Goal: Task Accomplishment & Management: Manage account settings

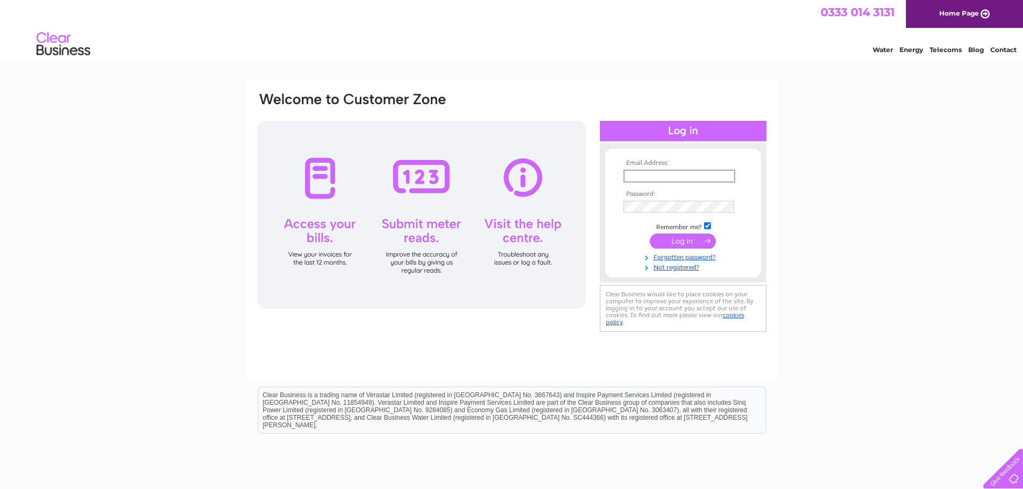
click at [638, 179] on input "text" at bounding box center [679, 176] width 112 height 13
type input "info@norriesgarage.co.uk"
click at [650, 234] on input "submit" at bounding box center [683, 241] width 66 height 15
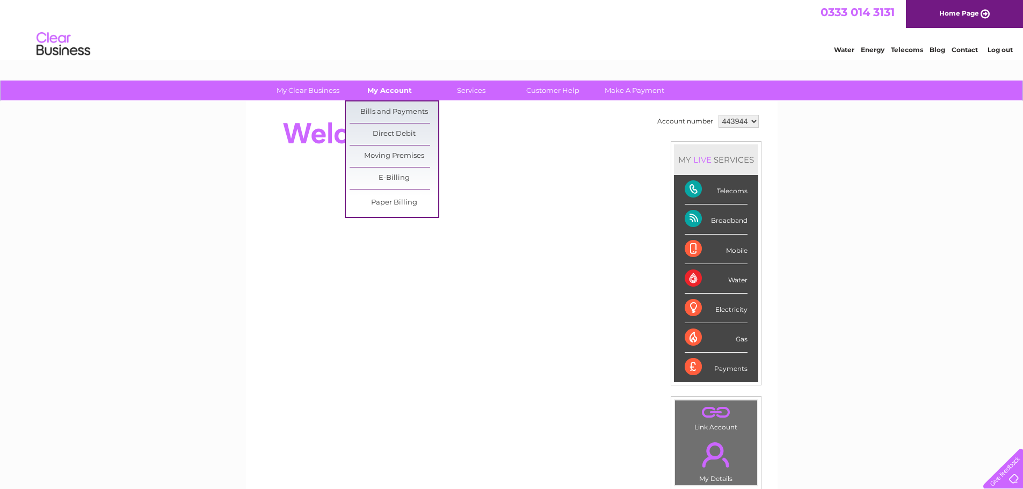
click at [388, 90] on link "My Account" at bounding box center [389, 91] width 89 height 20
click at [381, 110] on link "Bills and Payments" at bounding box center [394, 111] width 89 height 21
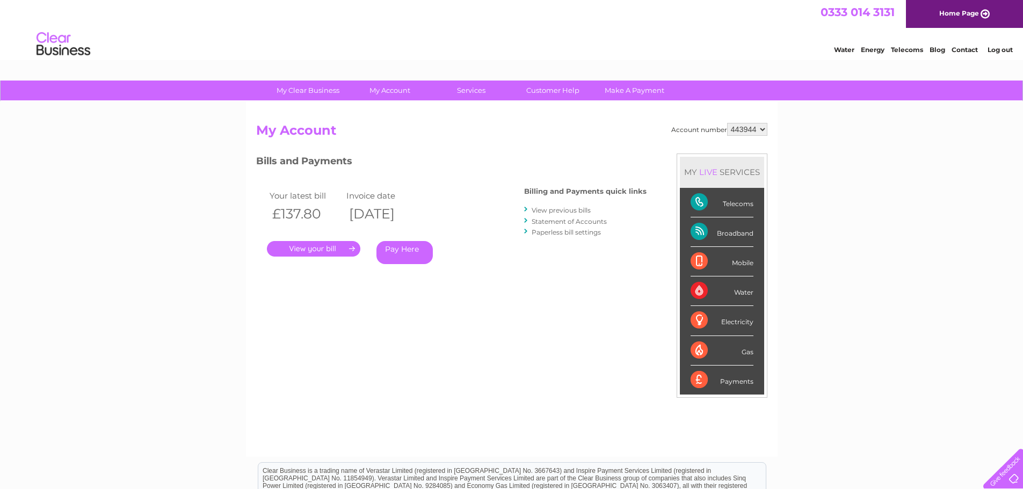
click at [313, 248] on link "." at bounding box center [313, 249] width 93 height 16
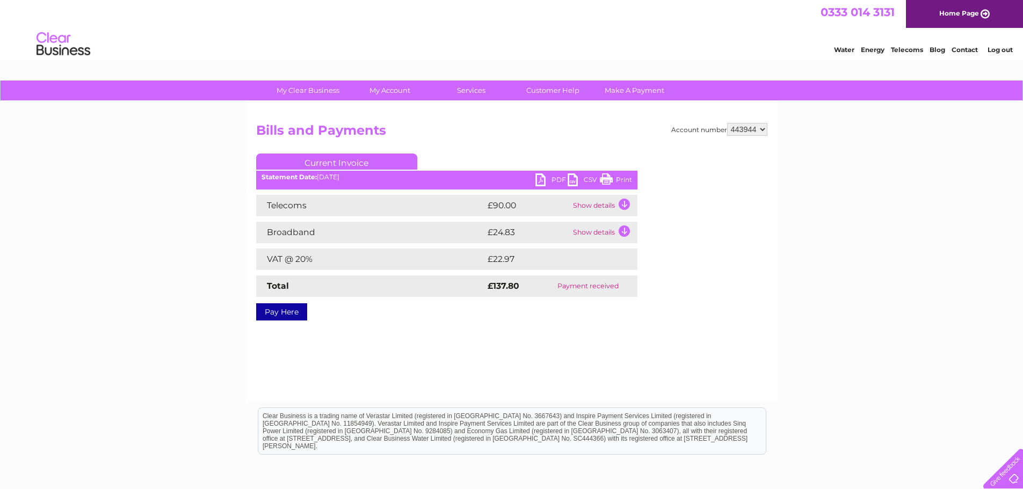
click at [761, 127] on select "443944 971028" at bounding box center [747, 129] width 40 height 13
select select "971028"
click at [727, 123] on select "443944 971028" at bounding box center [747, 129] width 40 height 13
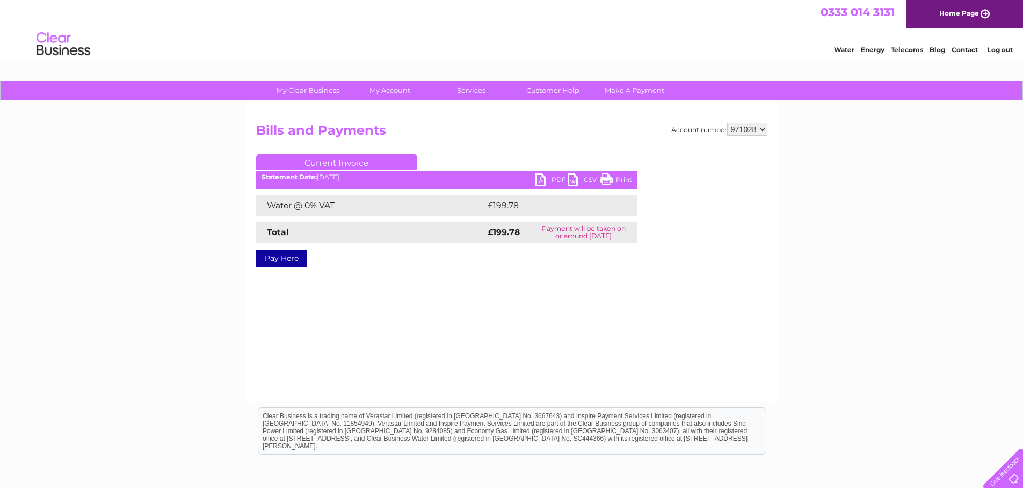
click at [353, 176] on div "Statement Date: 02/10/2025" at bounding box center [446, 177] width 381 height 8
click at [666, 175] on div "Account number 443944 971028 Bills and Payments Current Invoice PDF CSV Print S…" at bounding box center [511, 203] width 511 height 160
click at [408, 210] on td "Water @ 0% VAT" at bounding box center [370, 205] width 229 height 21
click at [764, 129] on select "443944 971028" at bounding box center [747, 129] width 40 height 13
select select "443944"
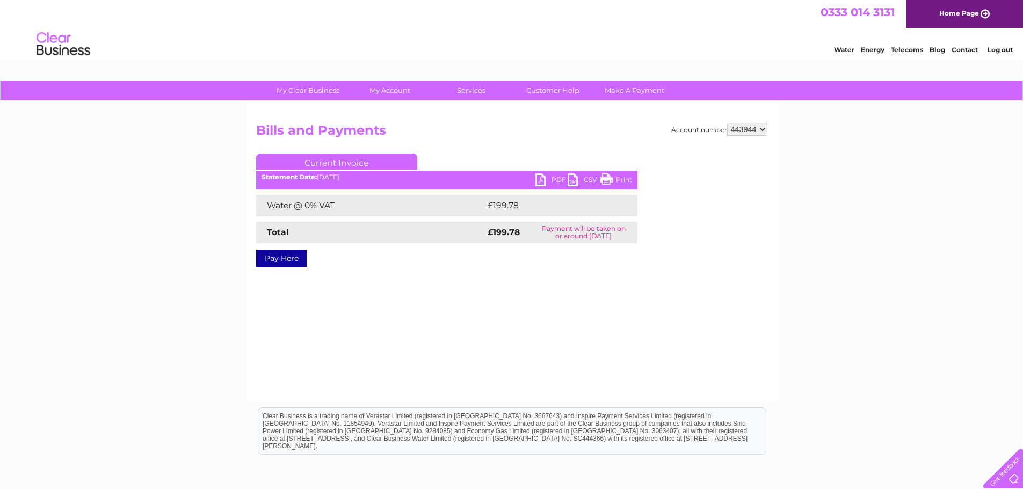
click at [727, 123] on select "443944 971028" at bounding box center [747, 129] width 40 height 13
click at [779, 203] on div "My Clear Business Login Details My Details My Preferences Link Account My Accou…" at bounding box center [511, 333] width 1023 height 505
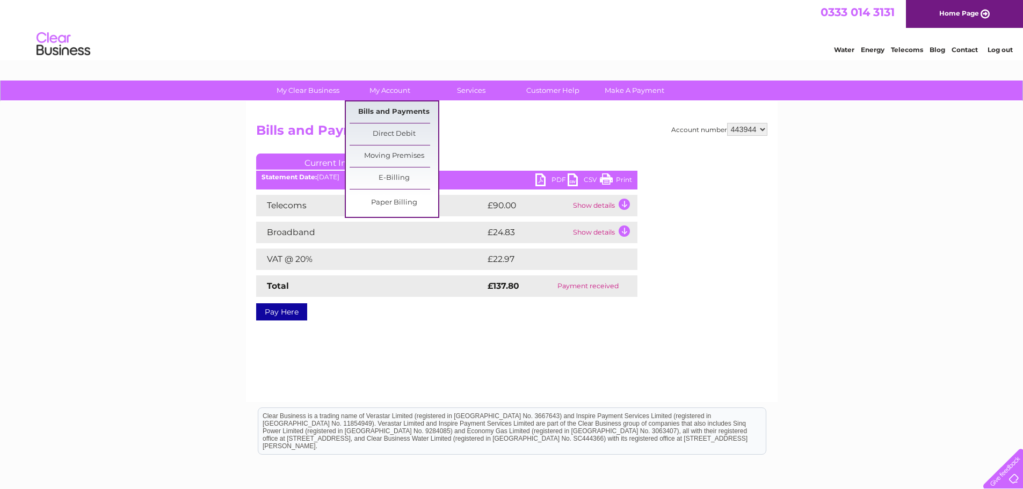
click at [387, 112] on link "Bills and Payments" at bounding box center [394, 111] width 89 height 21
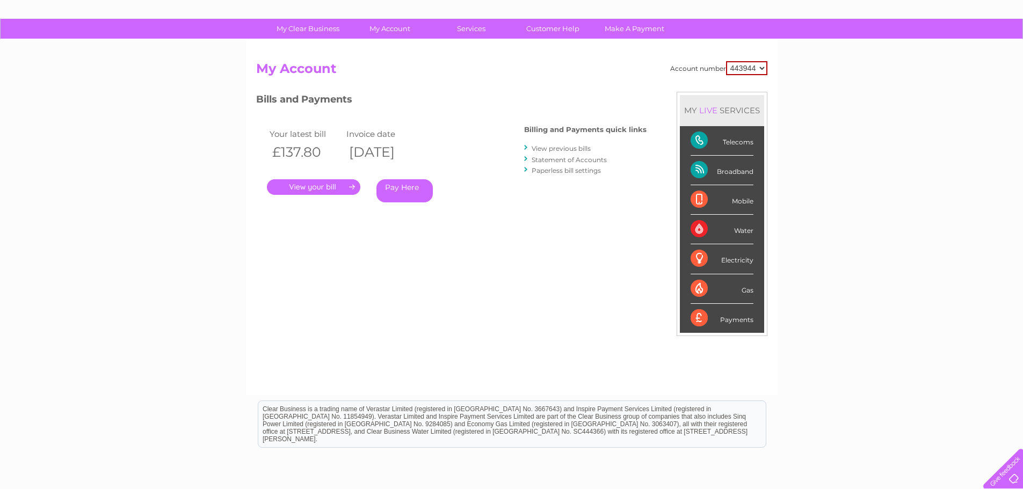
scroll to position [54, 0]
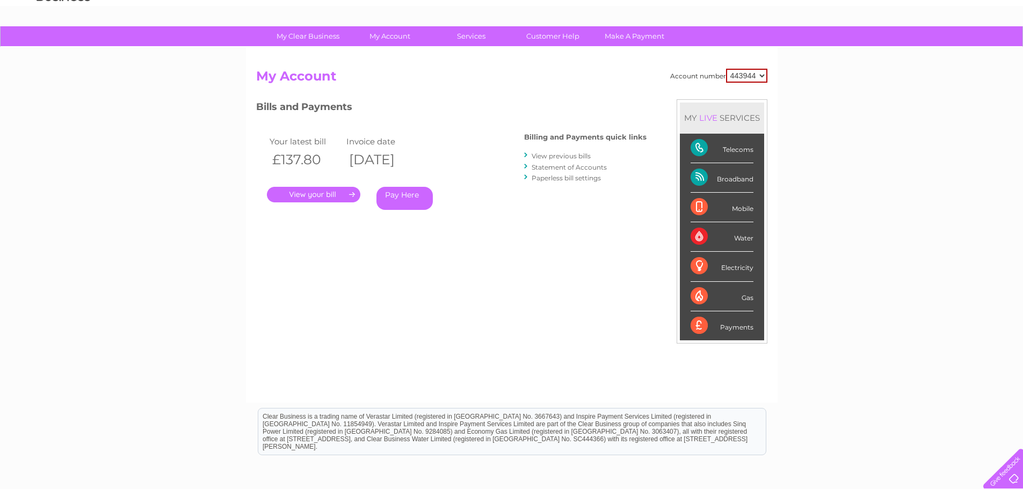
click at [324, 194] on link "." at bounding box center [313, 195] width 93 height 16
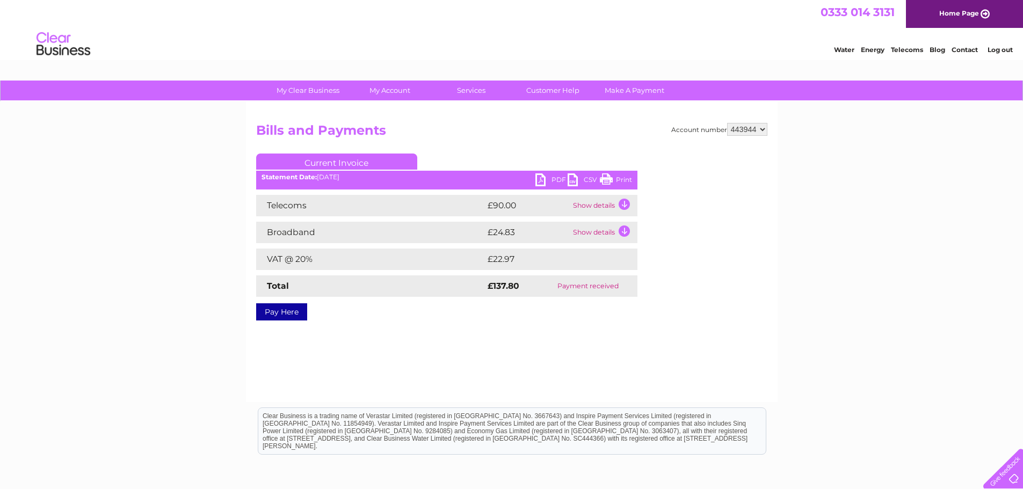
click at [553, 179] on link "PDF" at bounding box center [551, 181] width 32 height 16
